Goal: Information Seeking & Learning: Find specific fact

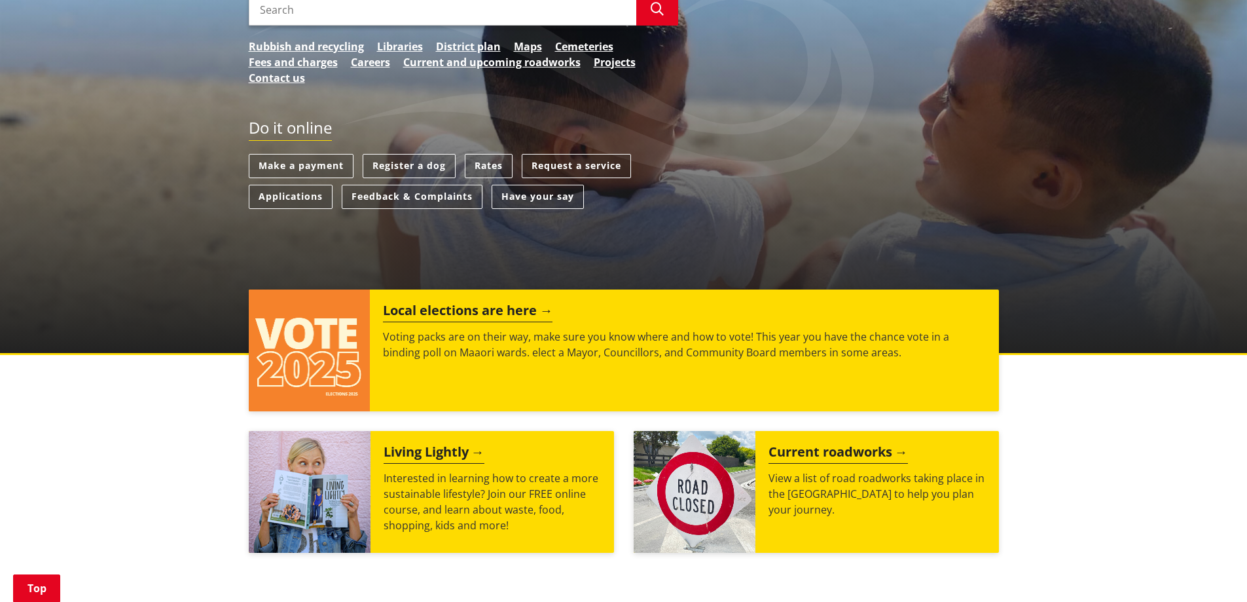
scroll to position [262, 0]
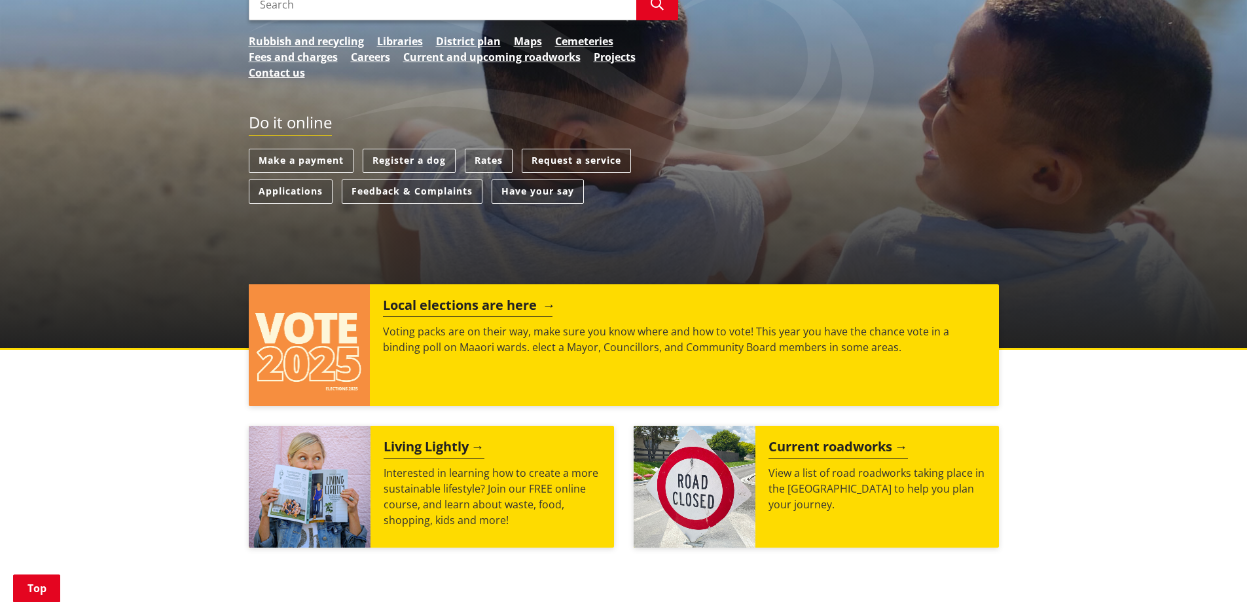
click at [483, 301] on h2 "Local elections are here" at bounding box center [468, 307] width 170 height 20
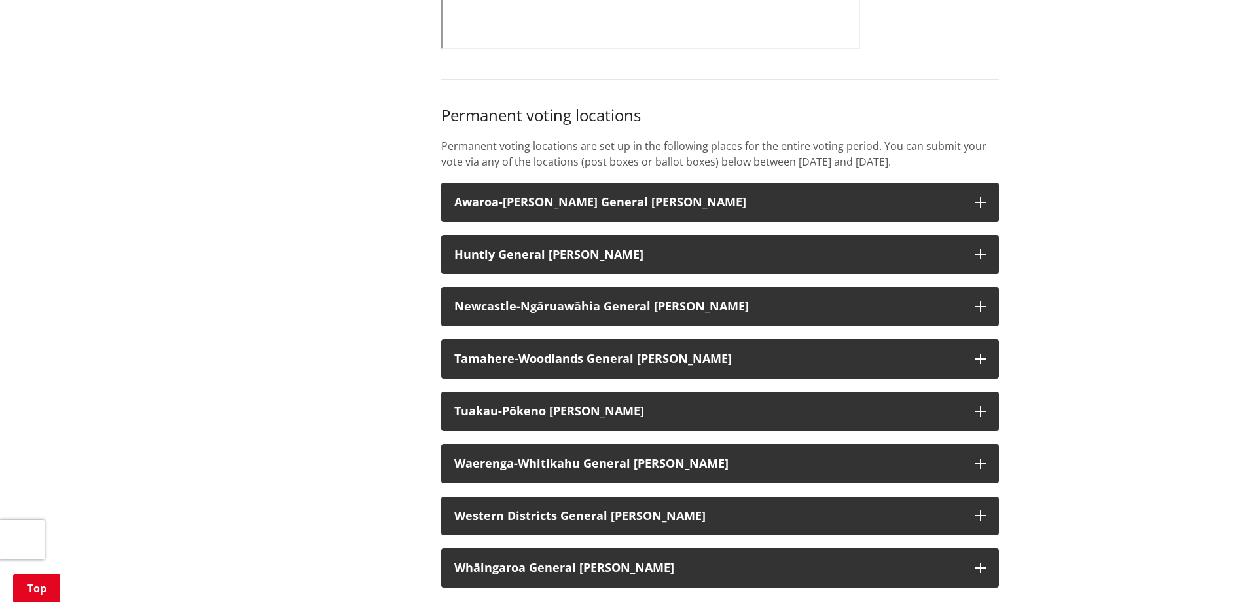
scroll to position [982, 0]
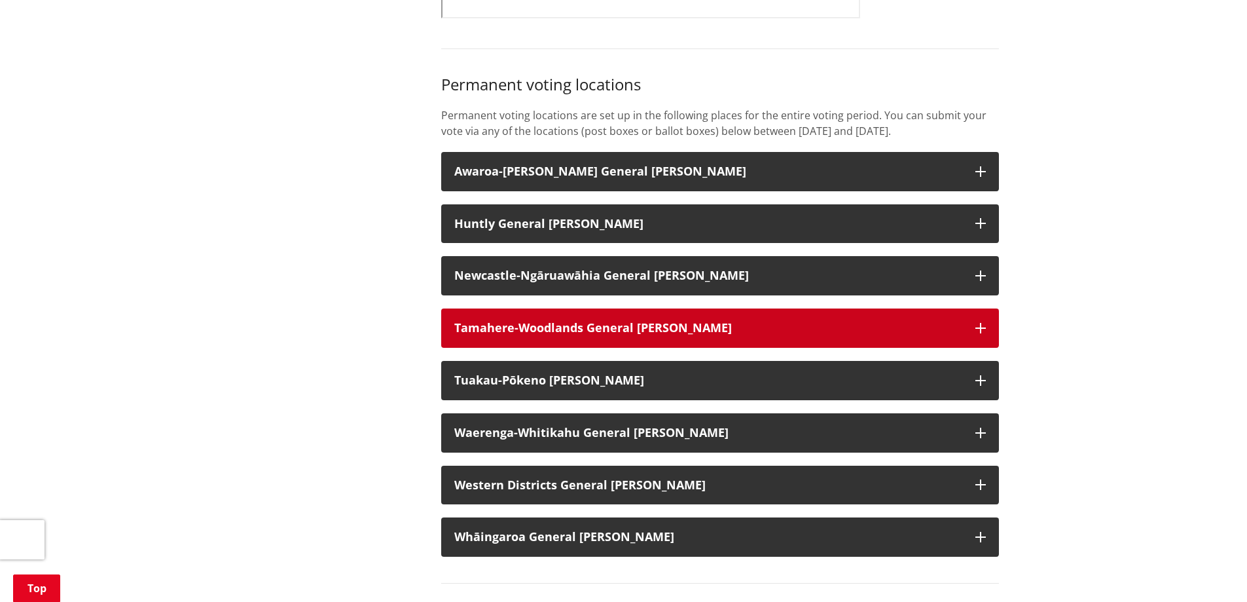
click at [538, 330] on button "Tamahere-Woodlands General [PERSON_NAME]" at bounding box center [720, 327] width 558 height 39
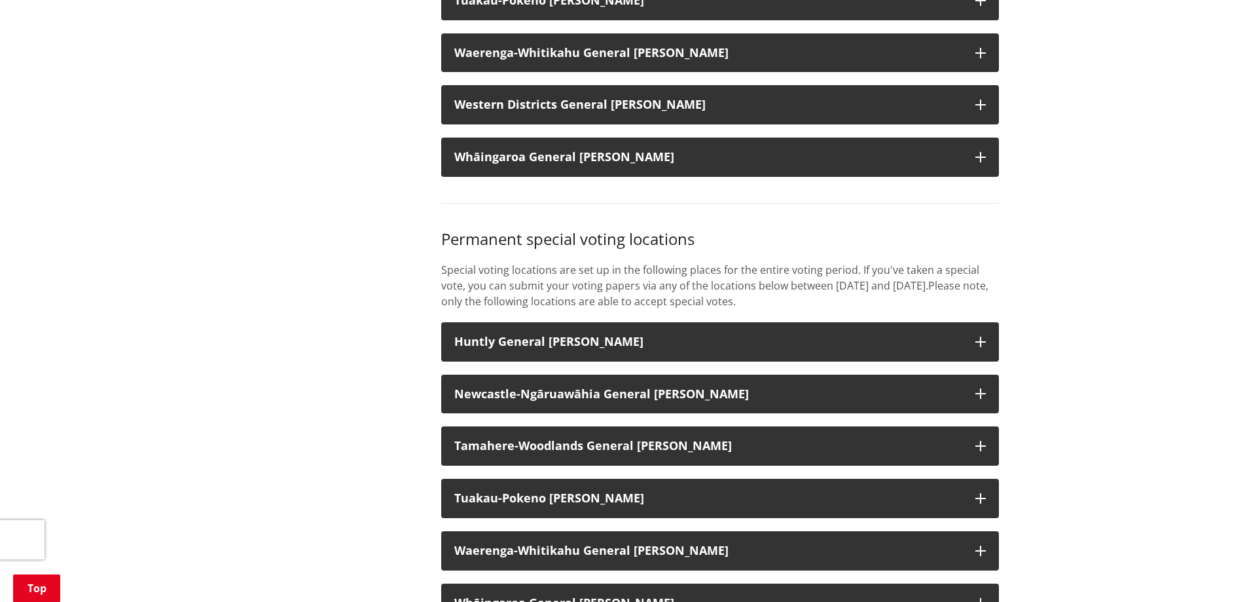
scroll to position [2423, 0]
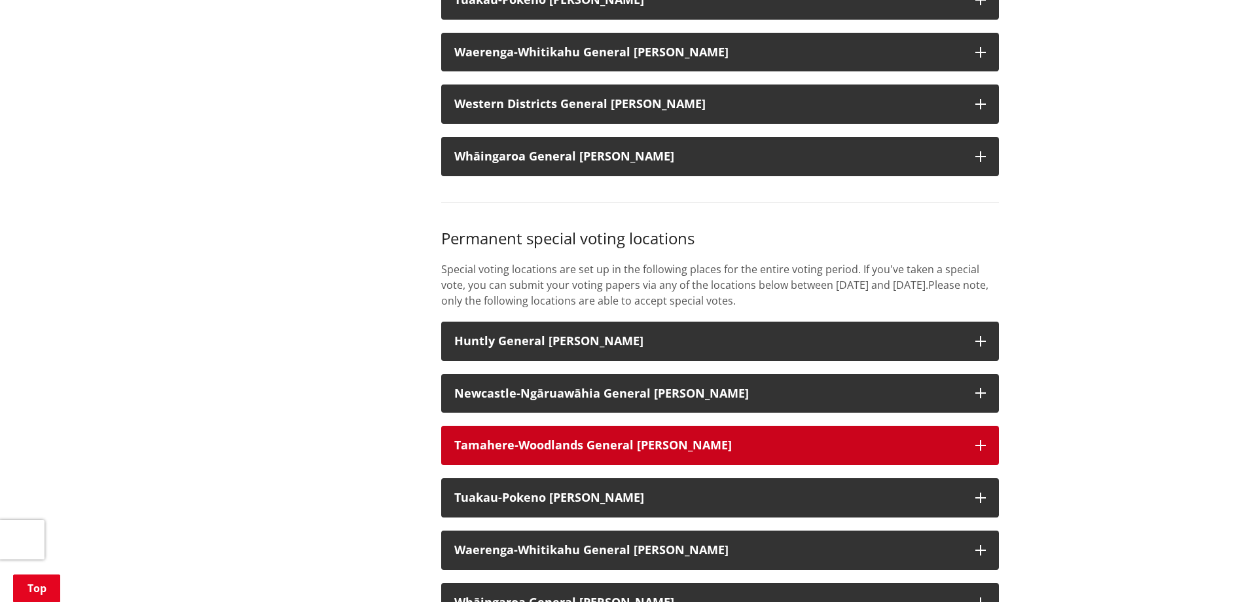
click at [507, 450] on button "Tamahere-Woodlands General [PERSON_NAME]" at bounding box center [720, 445] width 558 height 39
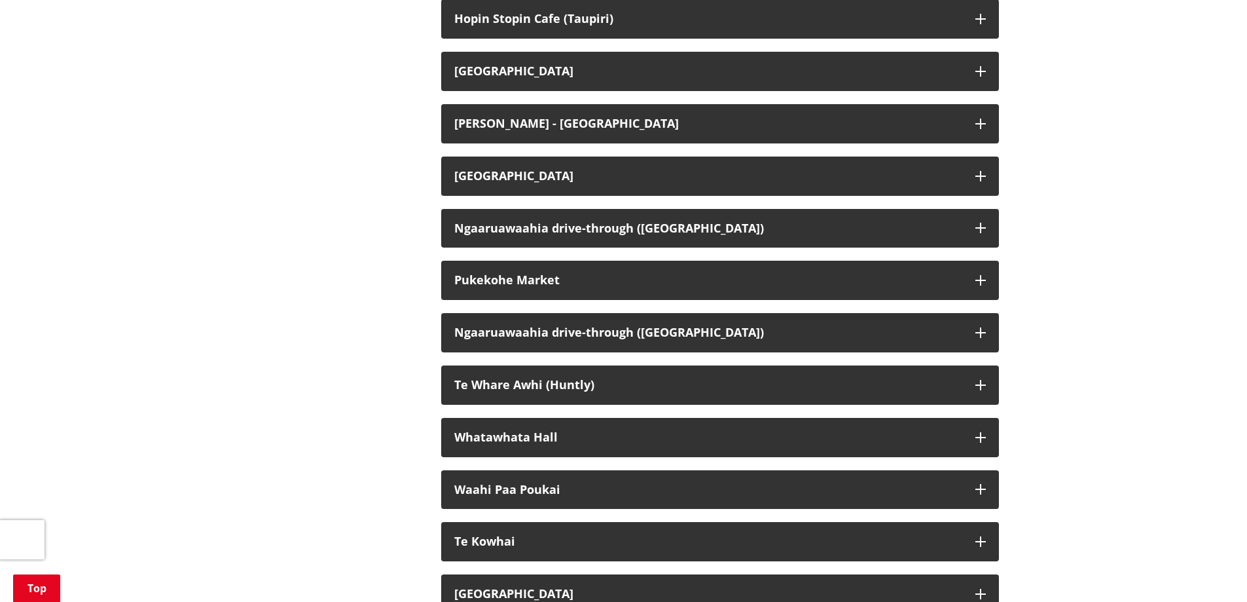
scroll to position [4125, 0]
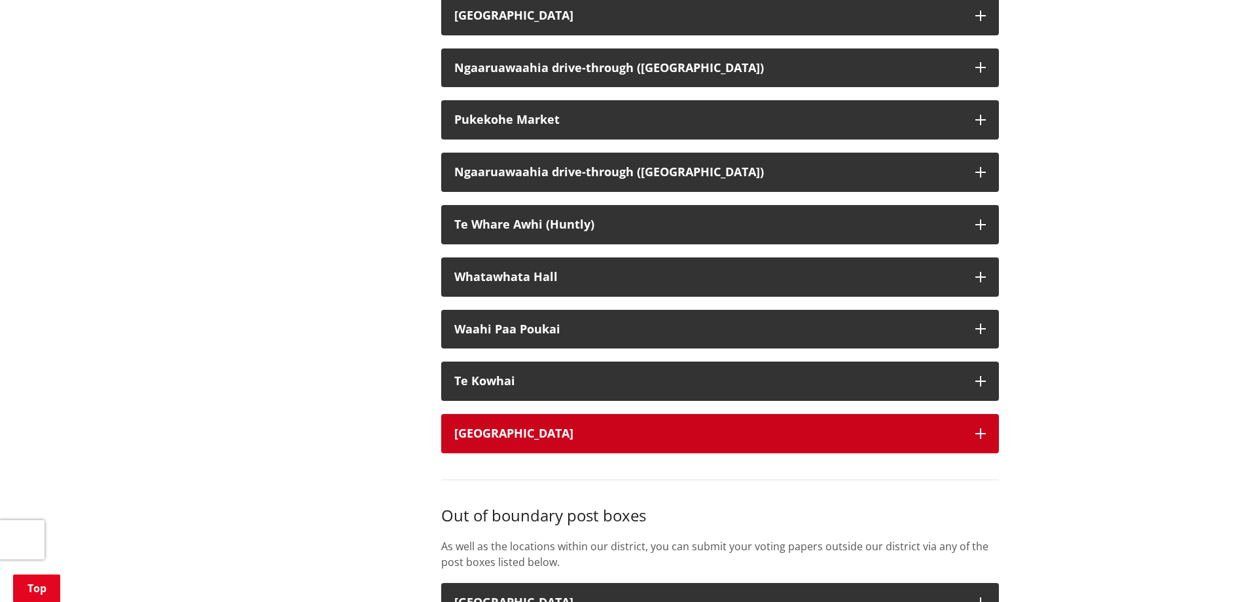
click at [563, 440] on div "[GEOGRAPHIC_DATA]" at bounding box center [708, 433] width 508 height 13
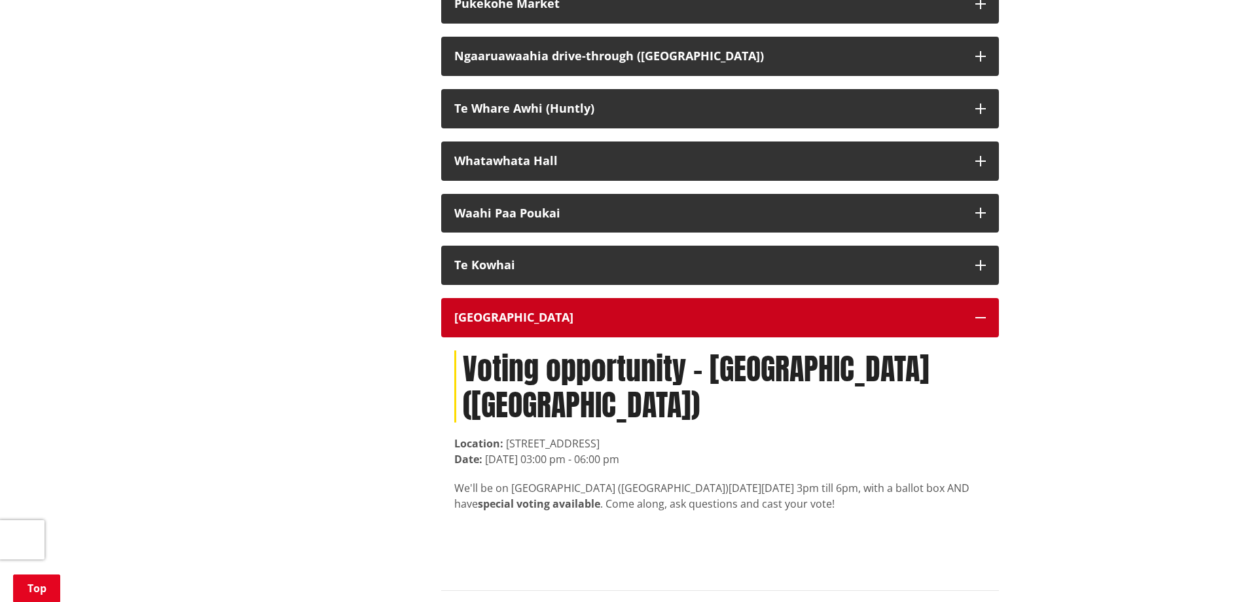
scroll to position [4322, 0]
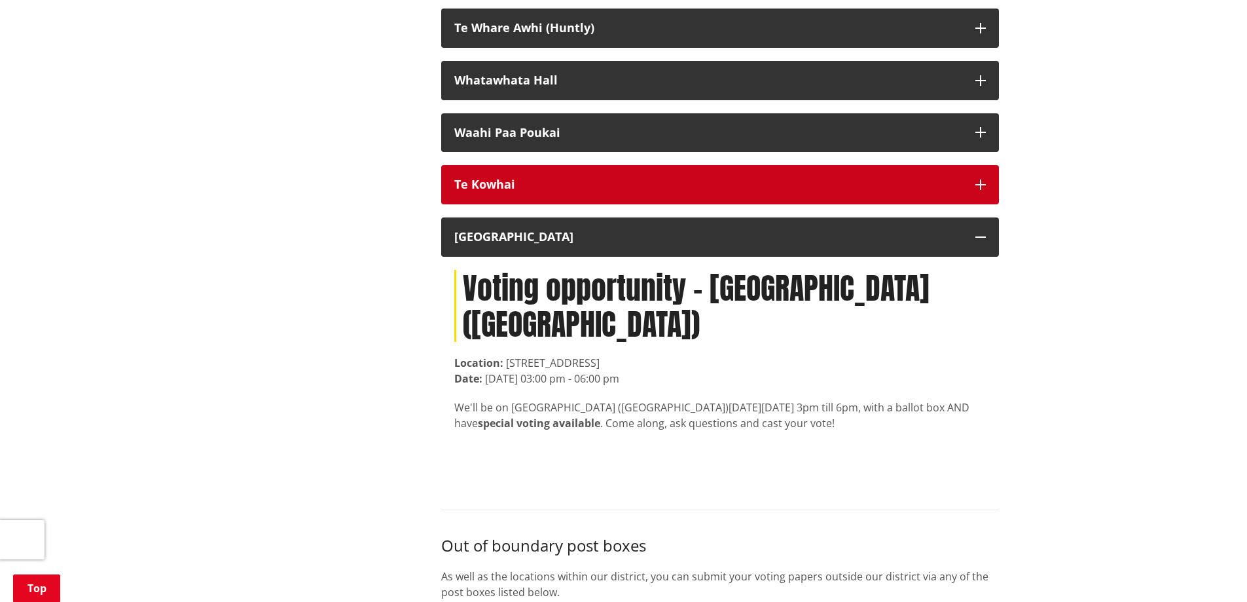
click at [530, 191] on div "Te Kowhai" at bounding box center [708, 184] width 508 height 13
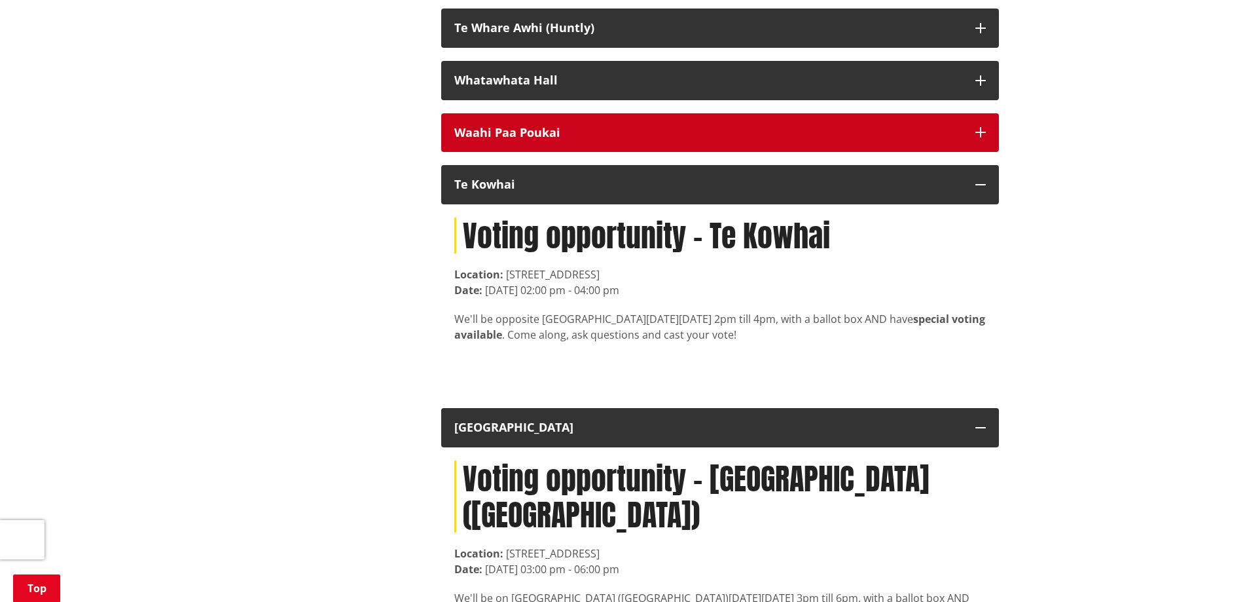
click at [545, 153] on button "Waahi Paa Poukai" at bounding box center [720, 132] width 558 height 39
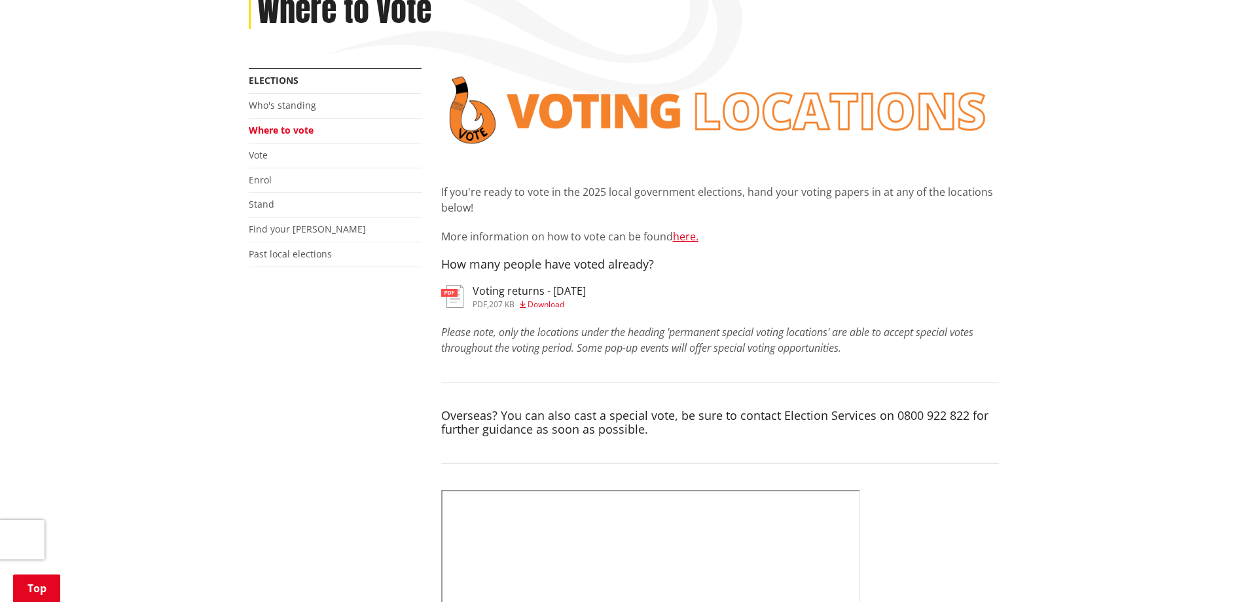
scroll to position [0, 0]
